Goal: Information Seeking & Learning: Learn about a topic

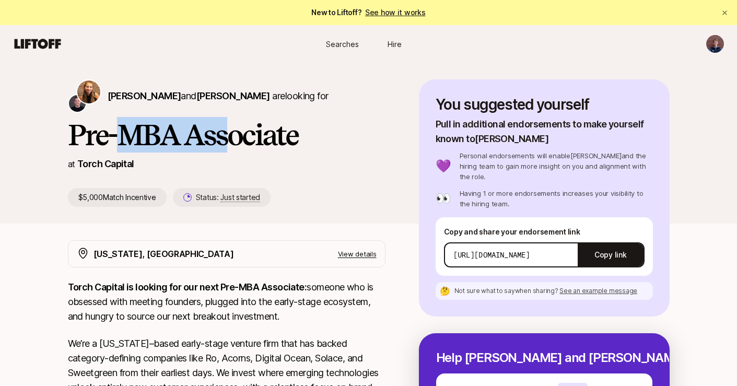
drag, startPoint x: 138, startPoint y: 142, endPoint x: 233, endPoint y: 141, distance: 94.5
click at [233, 141] on h1 "Pre-MBA Associate" at bounding box center [226, 134] width 317 height 31
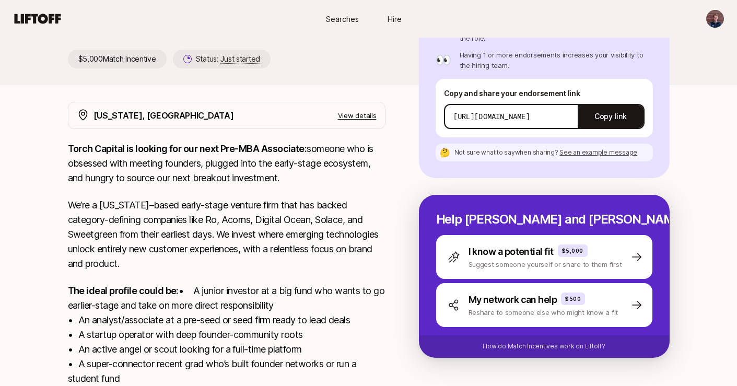
scroll to position [262, 0]
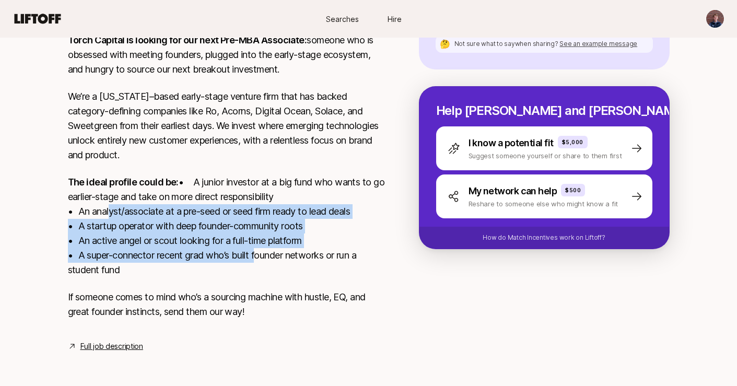
drag, startPoint x: 106, startPoint y: 208, endPoint x: 258, endPoint y: 251, distance: 158.2
click at [258, 251] on p "The ideal profile could be: • A junior investor at a big fund who wants to go e…" at bounding box center [226, 226] width 317 height 102
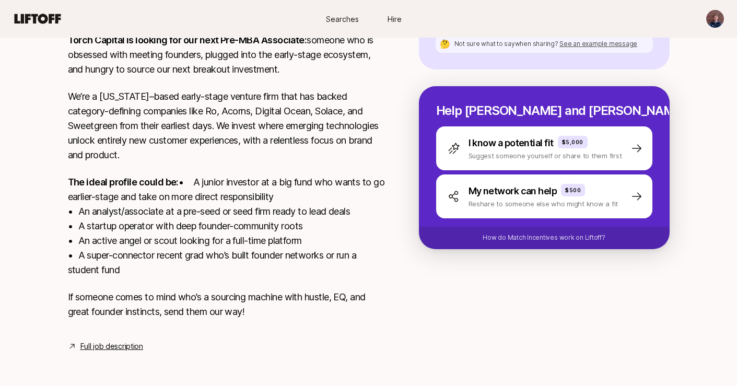
scroll to position [0, 0]
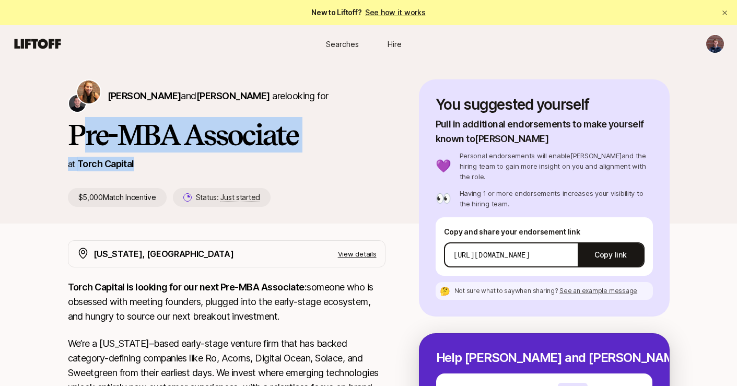
drag, startPoint x: 153, startPoint y: 164, endPoint x: 83, endPoint y: 149, distance: 72.2
click at [83, 149] on div "Katie Reiner and Christopher Harper are looking for Pre-MBA Associate at Torch …" at bounding box center [243, 142] width 351 height 127
click at [83, 149] on h1 "Pre-MBA Associate" at bounding box center [226, 134] width 317 height 31
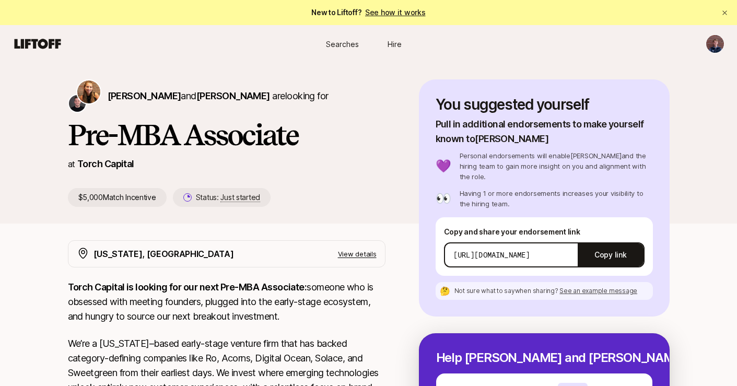
click at [360, 257] on p "View details" at bounding box center [357, 254] width 39 height 10
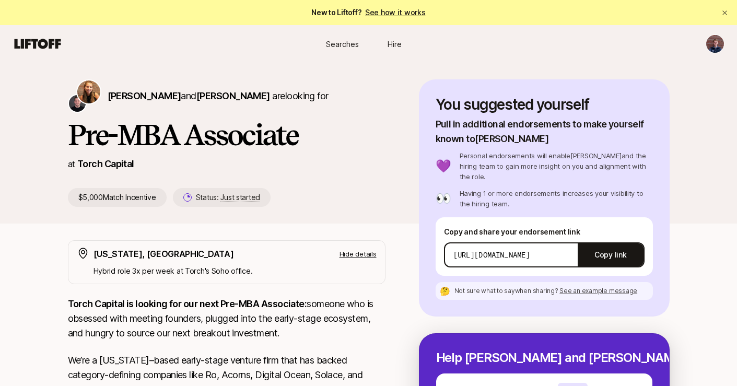
click at [360, 257] on p "Hide details" at bounding box center [357, 254] width 37 height 10
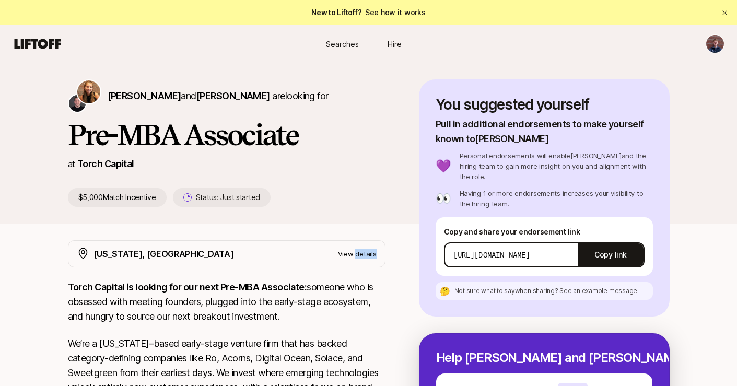
click at [360, 257] on p "View details" at bounding box center [357, 254] width 39 height 10
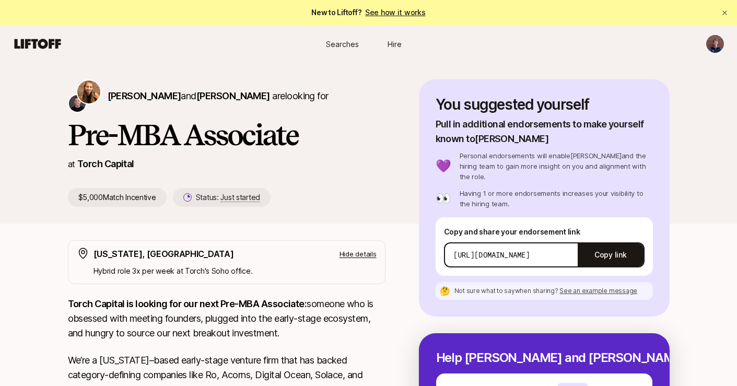
drag, startPoint x: 92, startPoint y: 285, endPoint x: 228, endPoint y: 285, distance: 135.2
drag, startPoint x: 236, startPoint y: 277, endPoint x: 110, endPoint y: 266, distance: 127.3
click at [110, 266] on div "New York, NY Hide details Hybrid role 3x per week at Torch's Soho office." at bounding box center [226, 262] width 317 height 44
click at [110, 266] on p "Hybrid role 3x per week at Torch's Soho office." at bounding box center [234, 271] width 283 height 13
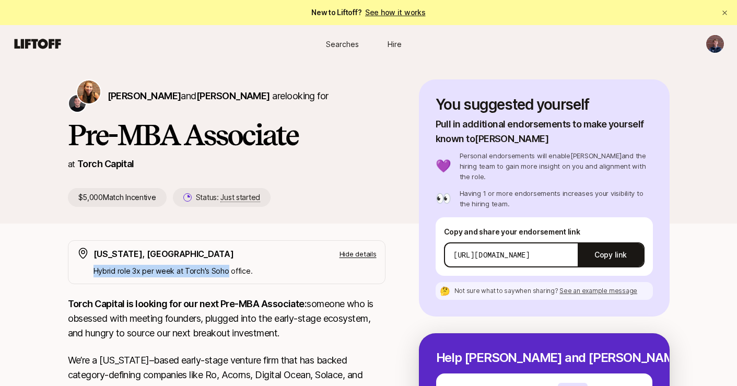
drag, startPoint x: 110, startPoint y: 266, endPoint x: 215, endPoint y: 266, distance: 104.9
click at [216, 266] on p "Hybrid role 3x per week at Torch's Soho office." at bounding box center [234, 271] width 283 height 13
click at [215, 266] on p "Hybrid role 3x per week at Torch's Soho office." at bounding box center [234, 271] width 283 height 13
drag, startPoint x: 247, startPoint y: 266, endPoint x: 101, endPoint y: 265, distance: 146.2
click at [101, 265] on p "Hybrid role 3x per week at Torch's Soho office." at bounding box center [234, 271] width 283 height 13
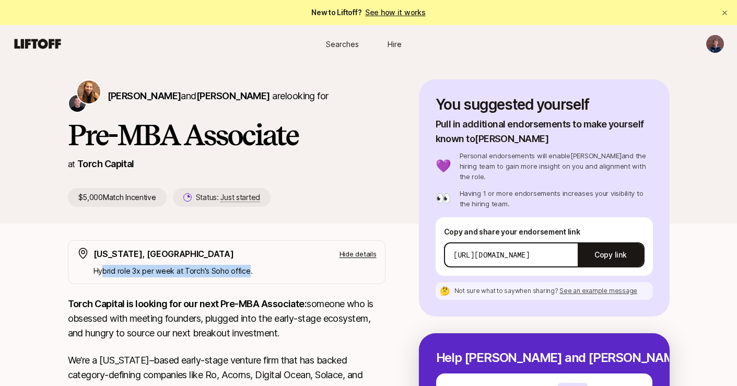
click at [101, 265] on p "Hybrid role 3x per week at Torch's Soho office." at bounding box center [234, 271] width 283 height 13
drag, startPoint x: 101, startPoint y: 265, endPoint x: 208, endPoint y: 260, distance: 107.7
click at [218, 265] on p "Hybrid role 3x per week at Torch's Soho office." at bounding box center [234, 271] width 283 height 13
click at [208, 260] on div "New York, NY Hide details" at bounding box center [234, 254] width 283 height 14
drag, startPoint x: 245, startPoint y: 272, endPoint x: 84, endPoint y: 275, distance: 161.3
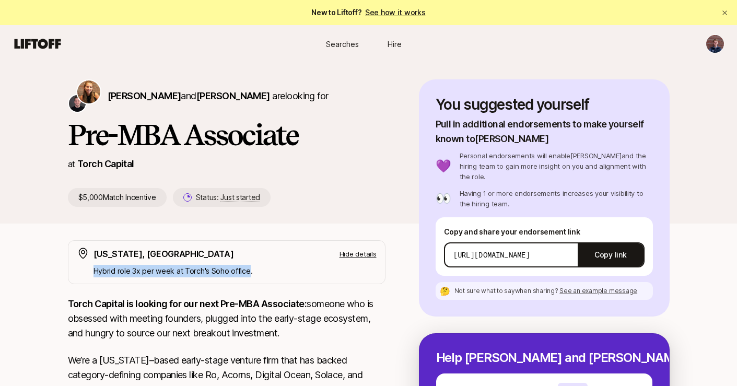
click at [84, 275] on div "New York, NY Hide details Hybrid role 3x per week at Torch's Soho office." at bounding box center [226, 262] width 317 height 44
drag, startPoint x: 84, startPoint y: 275, endPoint x: 164, endPoint y: 275, distance: 79.9
click at [163, 275] on div "New York, NY Hide details Hybrid role 3x per week at Torch's Soho office." at bounding box center [226, 262] width 317 height 44
click at [164, 275] on p "Hybrid role 3x per week at Torch's Soho office." at bounding box center [234, 271] width 283 height 13
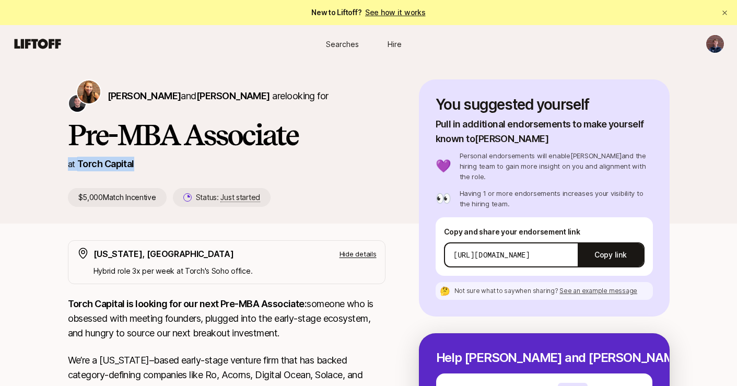
drag, startPoint x: 134, startPoint y: 165, endPoint x: 58, endPoint y: 161, distance: 76.3
click at [58, 161] on div "Katie Reiner and Christopher Harper are looking for Pre-MBA Associate at Torch …" at bounding box center [368, 151] width 626 height 144
drag, startPoint x: 253, startPoint y: 273, endPoint x: 88, endPoint y: 269, distance: 165.5
click at [88, 269] on div "New York, NY Hide details Hybrid role 3x per week at Torch's Soho office." at bounding box center [226, 262] width 317 height 44
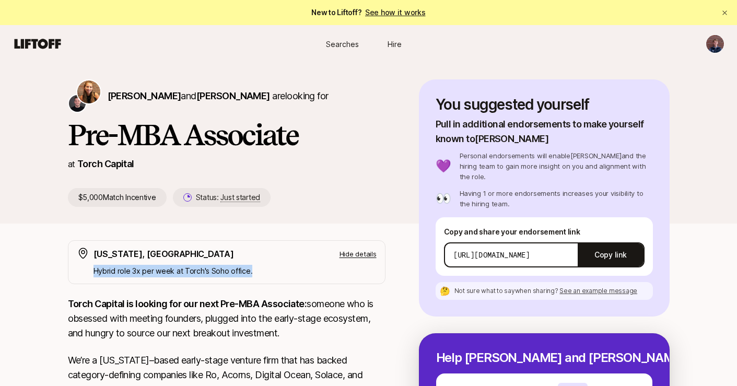
drag, startPoint x: 88, startPoint y: 269, endPoint x: 253, endPoint y: 269, distance: 165.0
click at [253, 269] on div "New York, NY Hide details Hybrid role 3x per week at Torch's Soho office." at bounding box center [226, 262] width 317 height 44
click at [253, 269] on p "Hybrid role 3x per week at Torch's Soho office." at bounding box center [234, 271] width 283 height 13
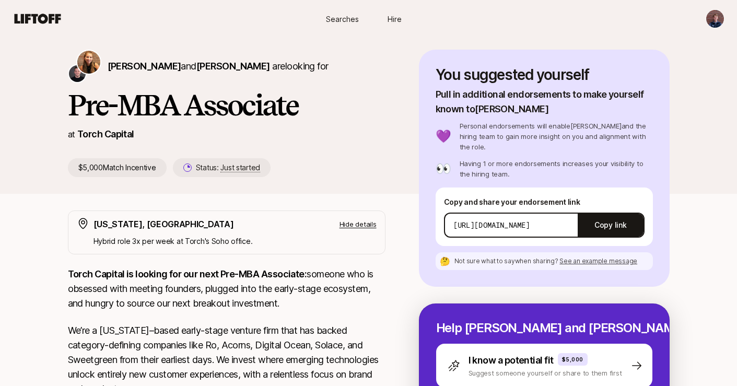
scroll to position [31, 0]
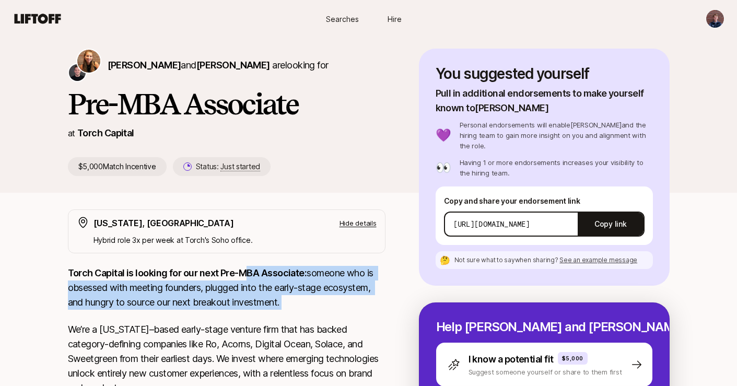
drag, startPoint x: 245, startPoint y: 269, endPoint x: 305, endPoint y: 310, distance: 72.5
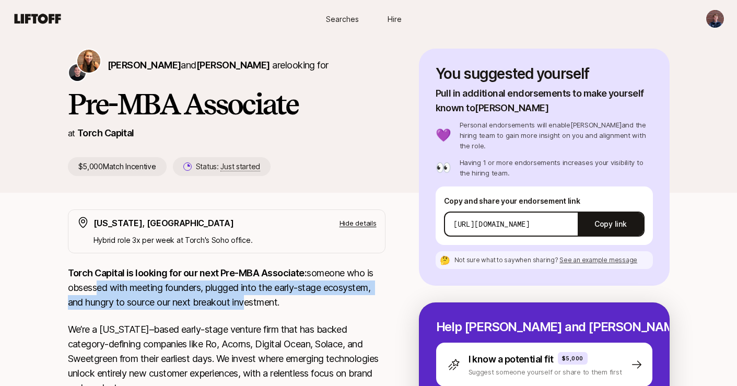
drag, startPoint x: 93, startPoint y: 289, endPoint x: 245, endPoint y: 300, distance: 152.3
click at [245, 300] on p "Torch Capital is looking for our next Pre-MBA Associate: someone who is obsesse…" at bounding box center [226, 288] width 317 height 44
drag, startPoint x: 250, startPoint y: 303, endPoint x: 204, endPoint y: 292, distance: 47.7
click at [204, 292] on p "Torch Capital is looking for our next Pre-MBA Associate: someone who is obsesse…" at bounding box center [226, 288] width 317 height 44
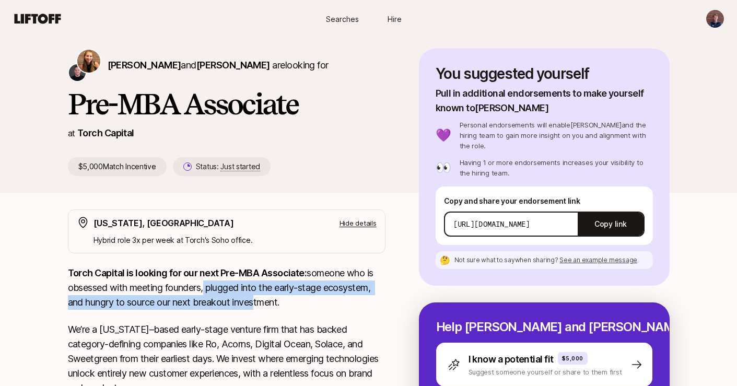
click at [204, 292] on p "Torch Capital is looking for our next Pre-MBA Associate: someone who is obsesse…" at bounding box center [226, 288] width 317 height 44
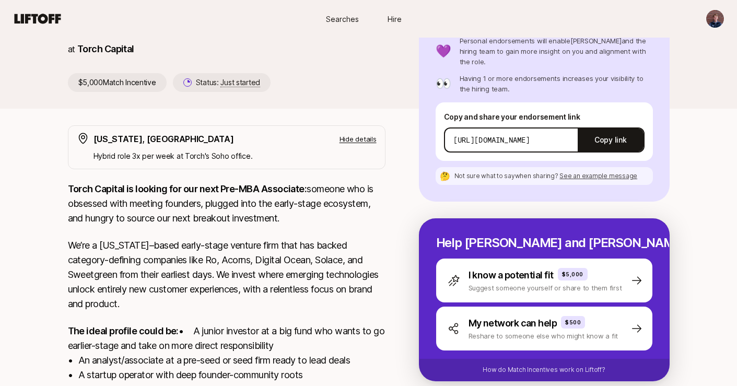
scroll to position [116, 0]
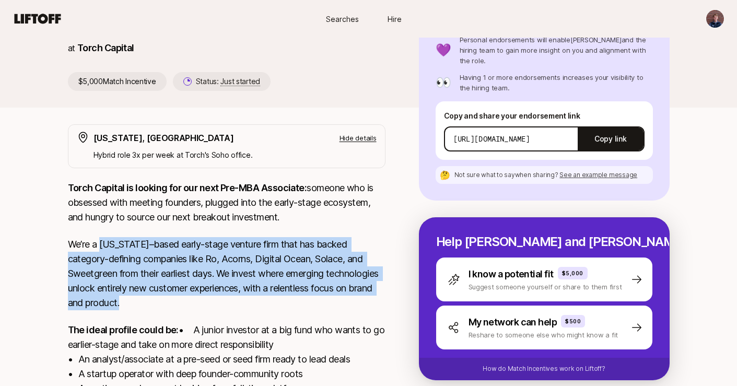
drag, startPoint x: 100, startPoint y: 244, endPoint x: 235, endPoint y: 309, distance: 149.9
click at [235, 309] on p "We’re a [US_STATE]–based early-stage venture firm that has backed category-defi…" at bounding box center [226, 273] width 317 height 73
click at [108, 271] on p "We’re a [US_STATE]–based early-stage venture firm that has backed category-defi…" at bounding box center [226, 273] width 317 height 73
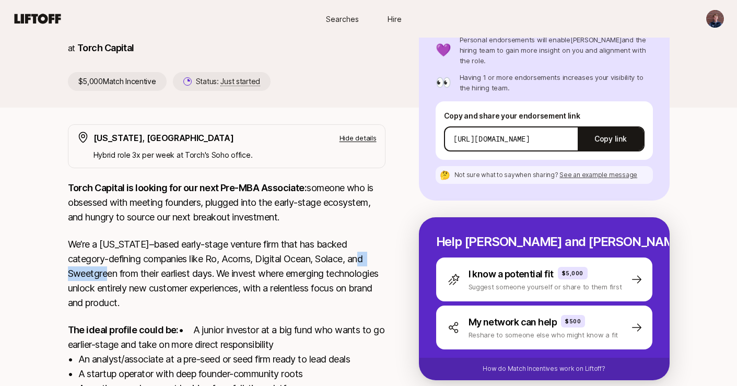
click at [108, 271] on p "We’re a [US_STATE]–based early-stage venture firm that has backed category-defi…" at bounding box center [226, 273] width 317 height 73
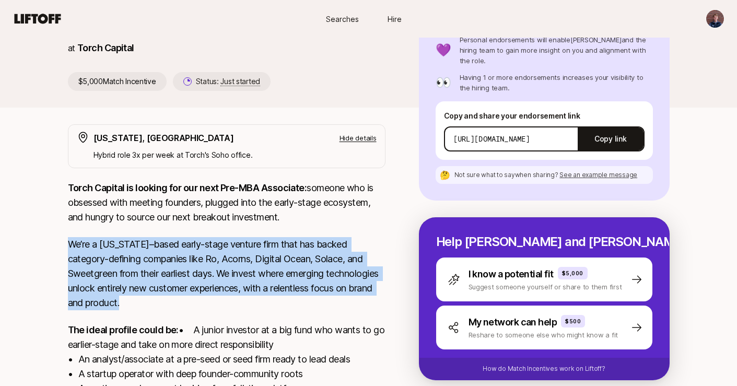
click at [108, 271] on p "We’re a [US_STATE]–based early-stage venture firm that has backed category-defi…" at bounding box center [226, 273] width 317 height 73
click at [109, 271] on p "We’re a [US_STATE]–based early-stage venture firm that has backed category-defi…" at bounding box center [226, 273] width 317 height 73
click at [115, 272] on p "We’re a [US_STATE]–based early-stage venture firm that has backed category-defi…" at bounding box center [226, 273] width 317 height 73
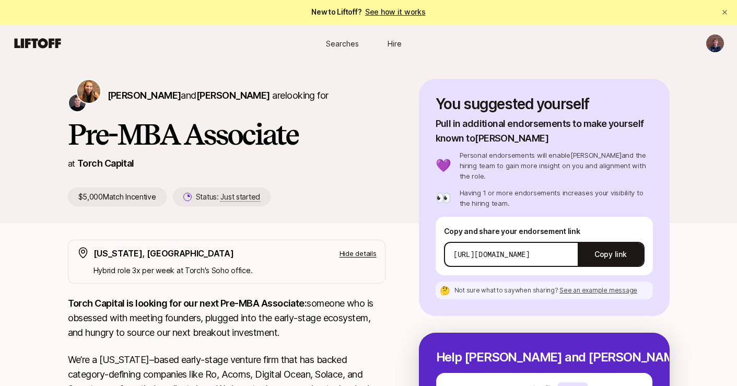
scroll to position [0, 0]
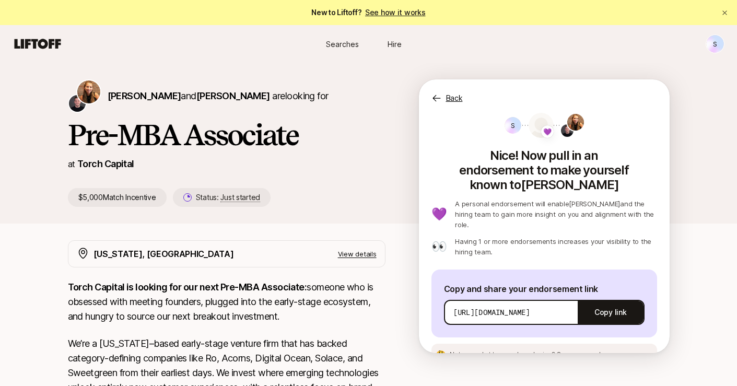
scroll to position [64, 0]
